Goal: Find specific fact: Find specific fact

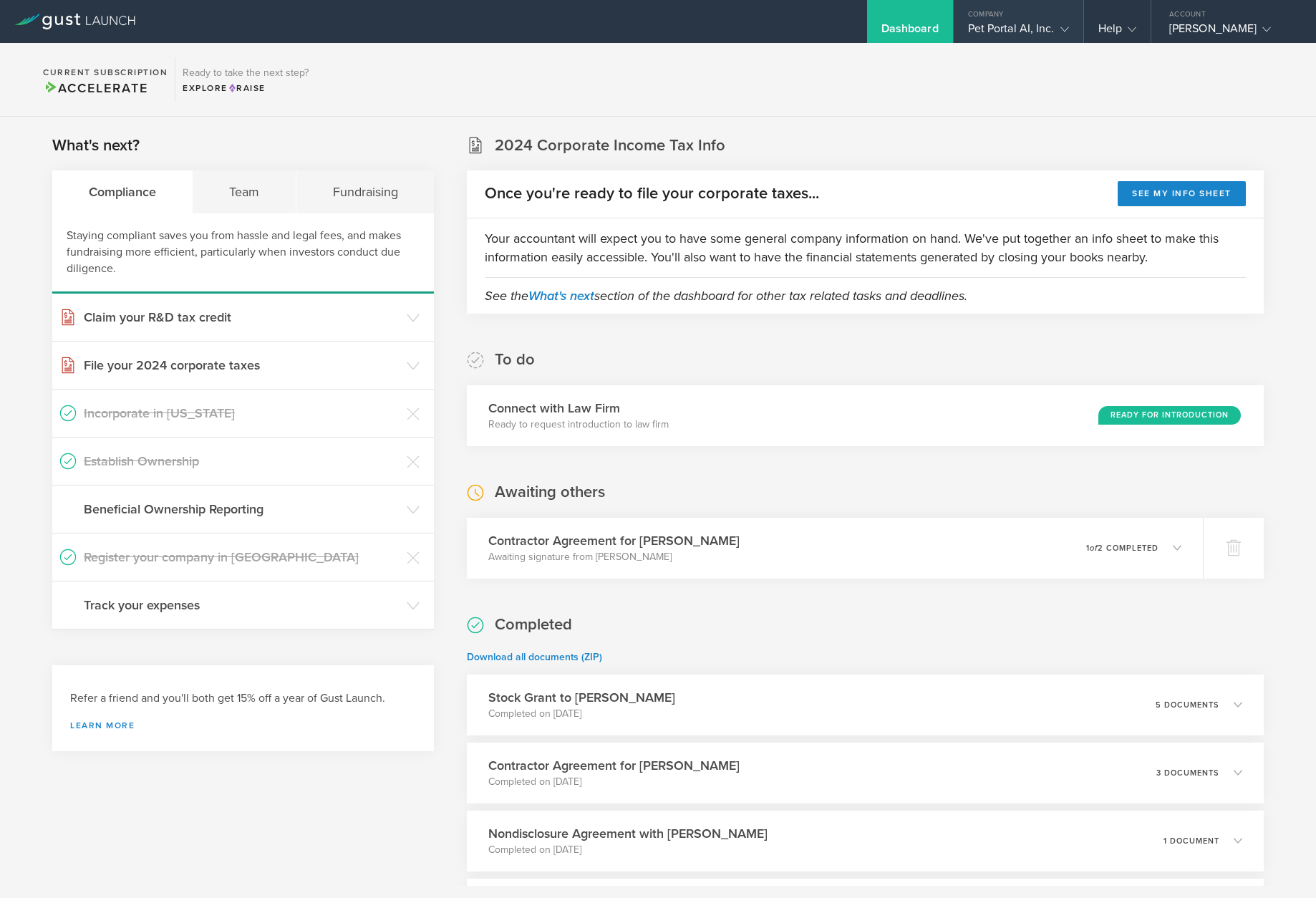
click at [995, 26] on div "Pet Portal AI, Inc." at bounding box center [1019, 31] width 101 height 21
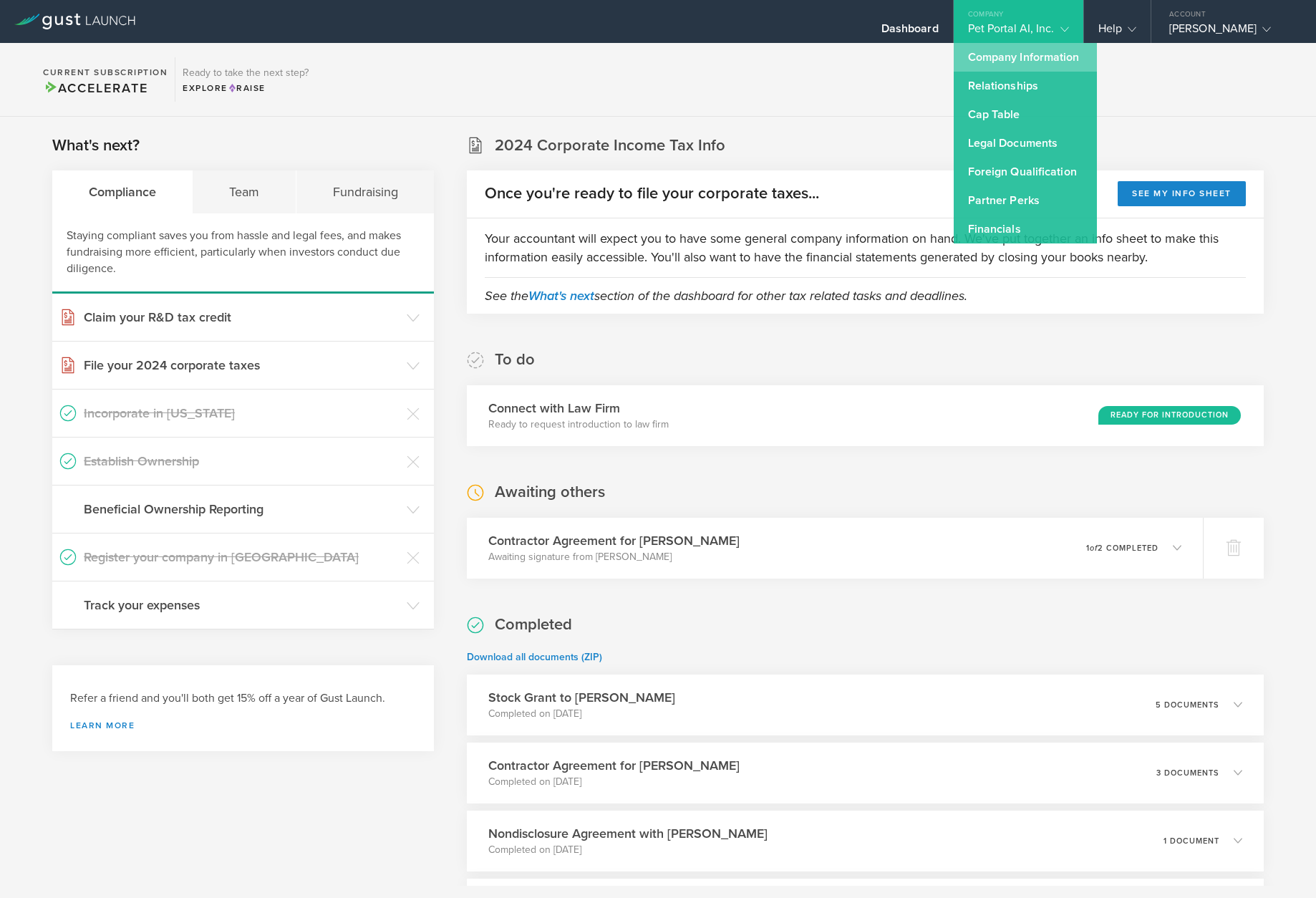
click at [1021, 63] on link "Company Information" at bounding box center [1025, 57] width 143 height 29
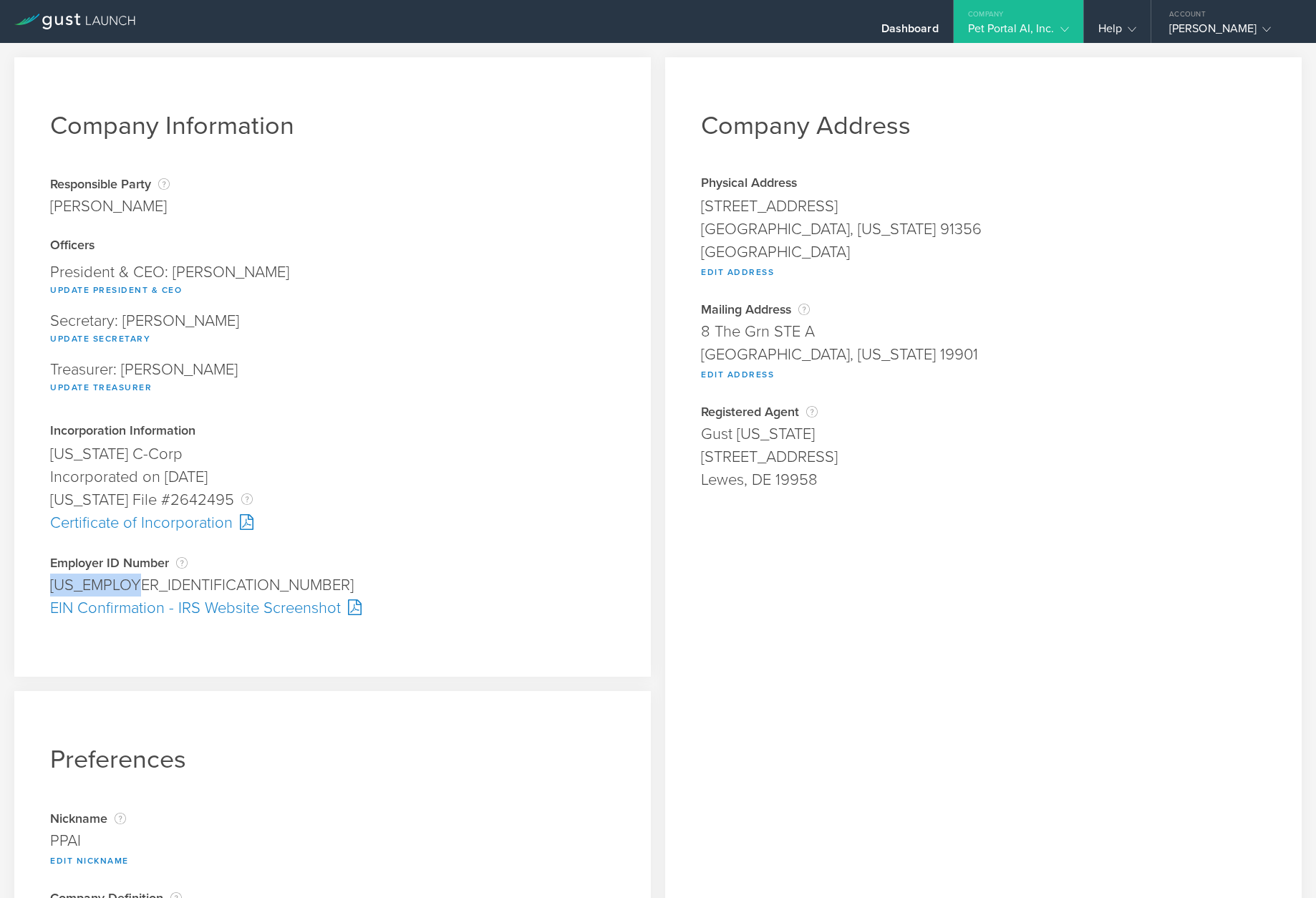
drag, startPoint x: 132, startPoint y: 586, endPoint x: 51, endPoint y: 587, distance: 81.0
click at [51, 587] on div "[US_EMPLOYER_IDENTIFICATION_NUMBER]" at bounding box center [333, 585] width 565 height 23
copy div "[US_EMPLOYER_IDENTIFICATION_NUMBER]"
click at [438, 571] on div "Employer ID Number The Employer Identification Number (EIN), also called a Fede…" at bounding box center [333, 587] width 565 height 63
click at [172, 525] on div "Certificate of Incorporation" at bounding box center [333, 522] width 565 height 23
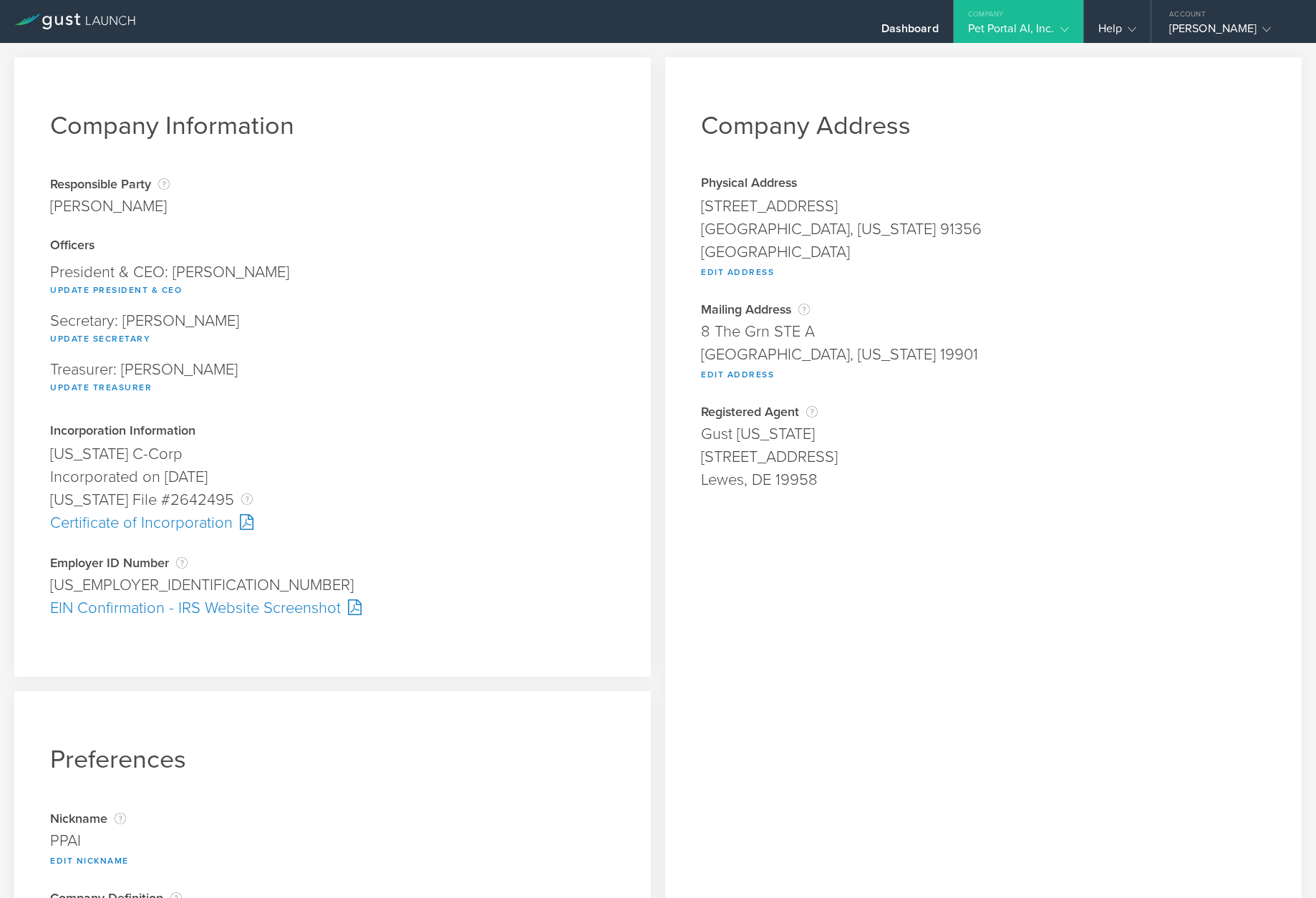
click at [279, 614] on div "EIN Confirmation - IRS Website Screenshot" at bounding box center [333, 608] width 565 height 23
